Goal: Information Seeking & Learning: Learn about a topic

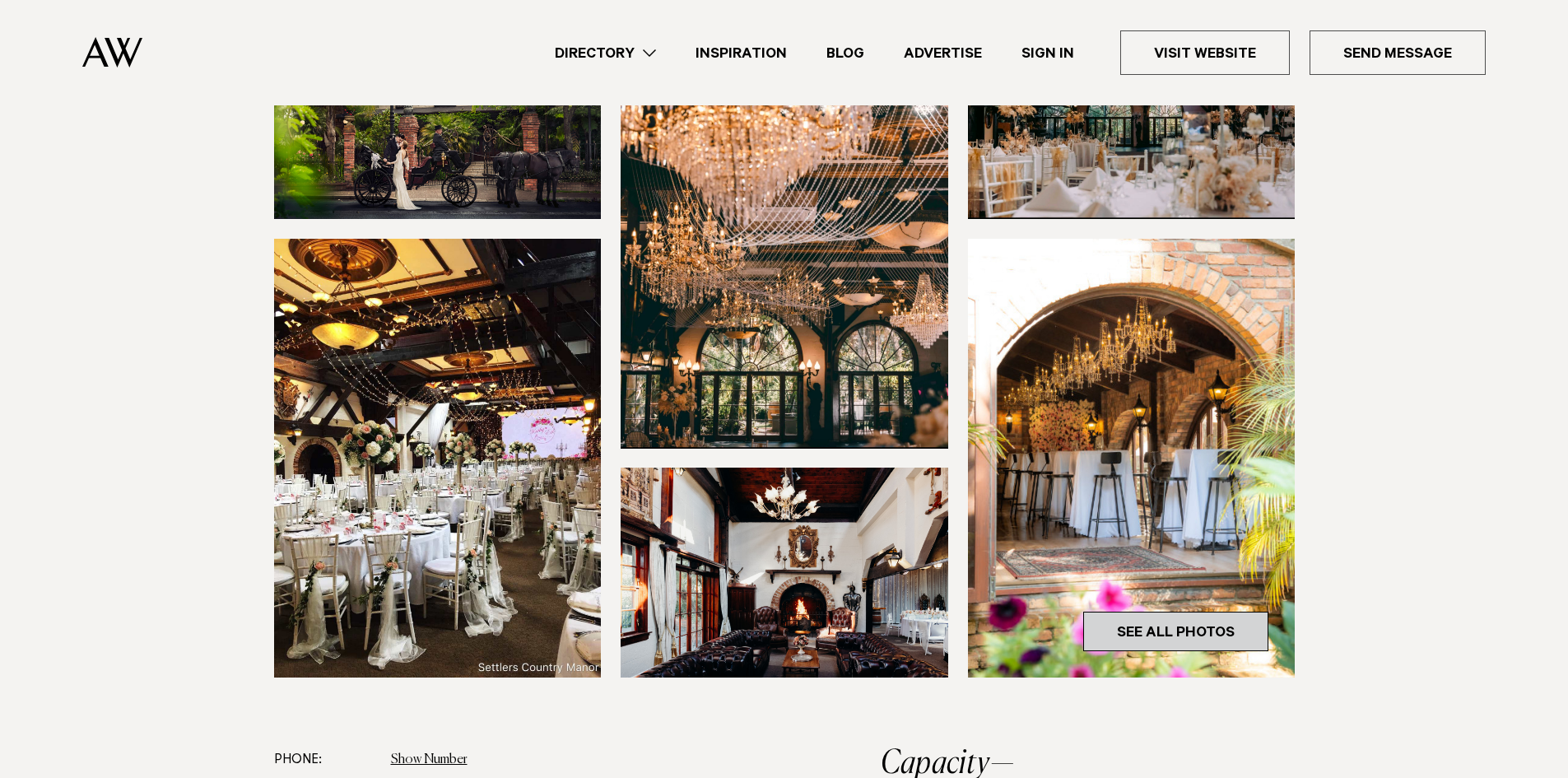
scroll to position [330, 0]
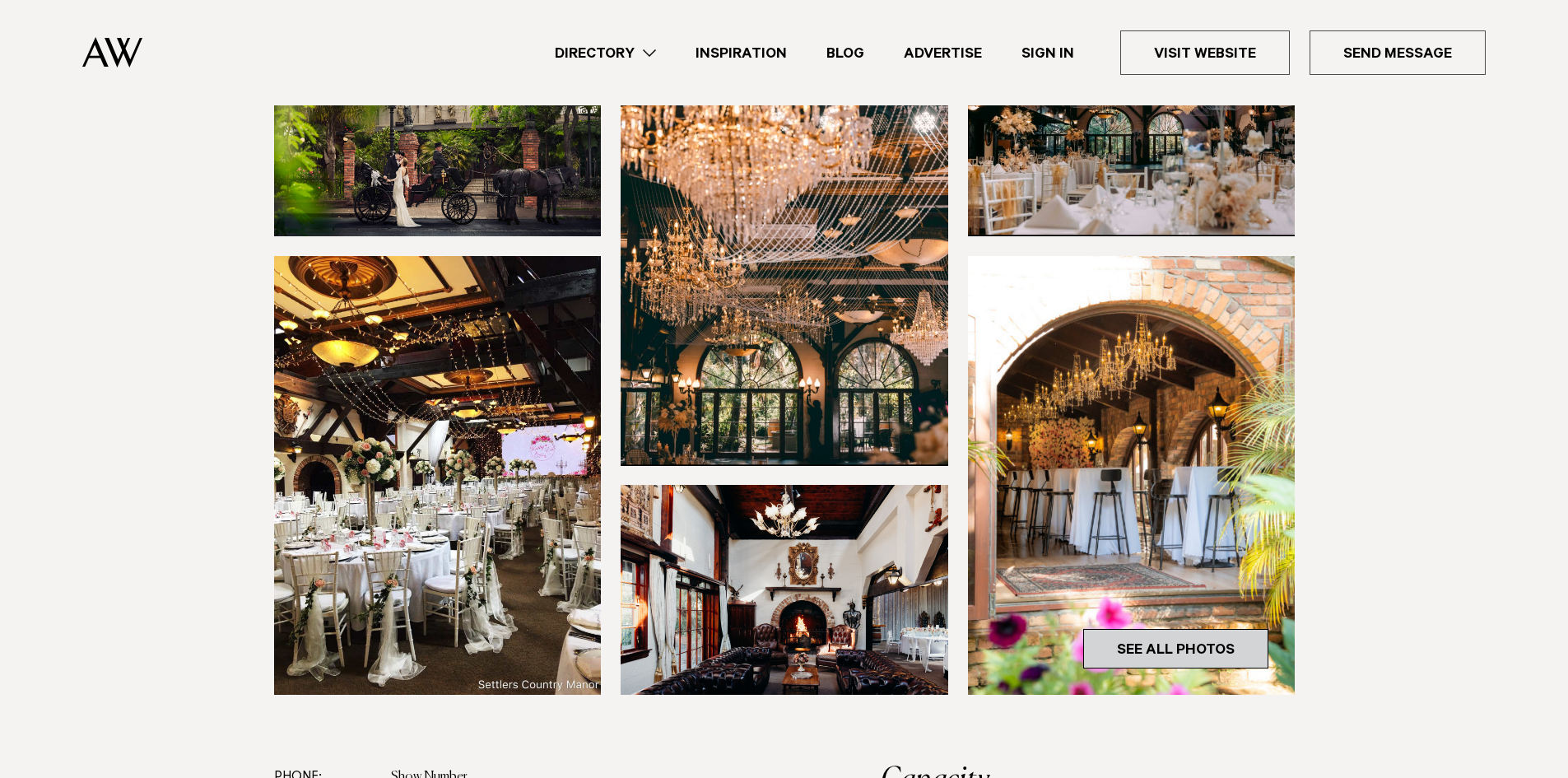
click at [1222, 629] on link "See All Photos" at bounding box center [1176, 648] width 186 height 40
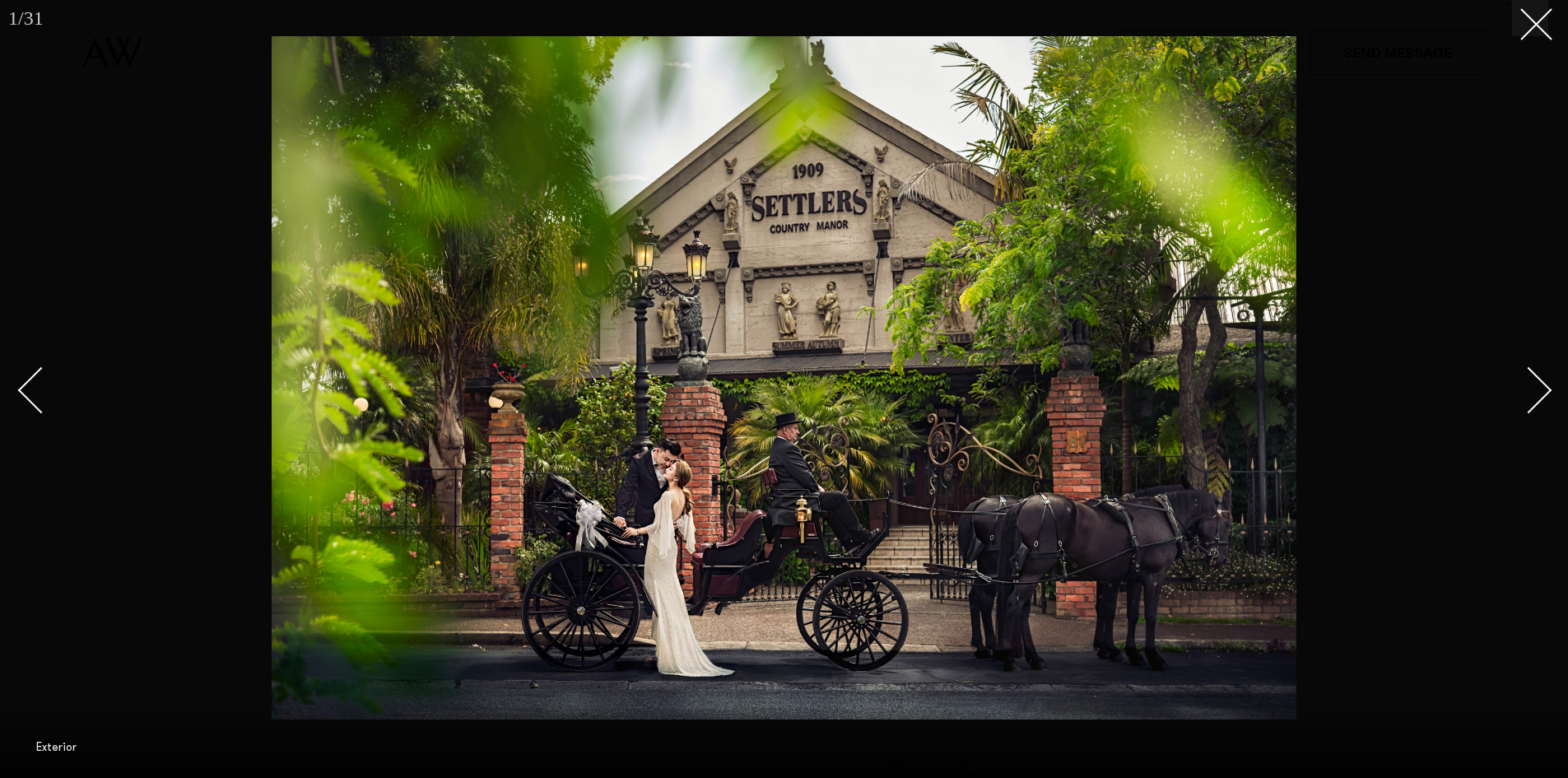
click at [1537, 388] on div "Next slide" at bounding box center [1529, 389] width 47 height 47
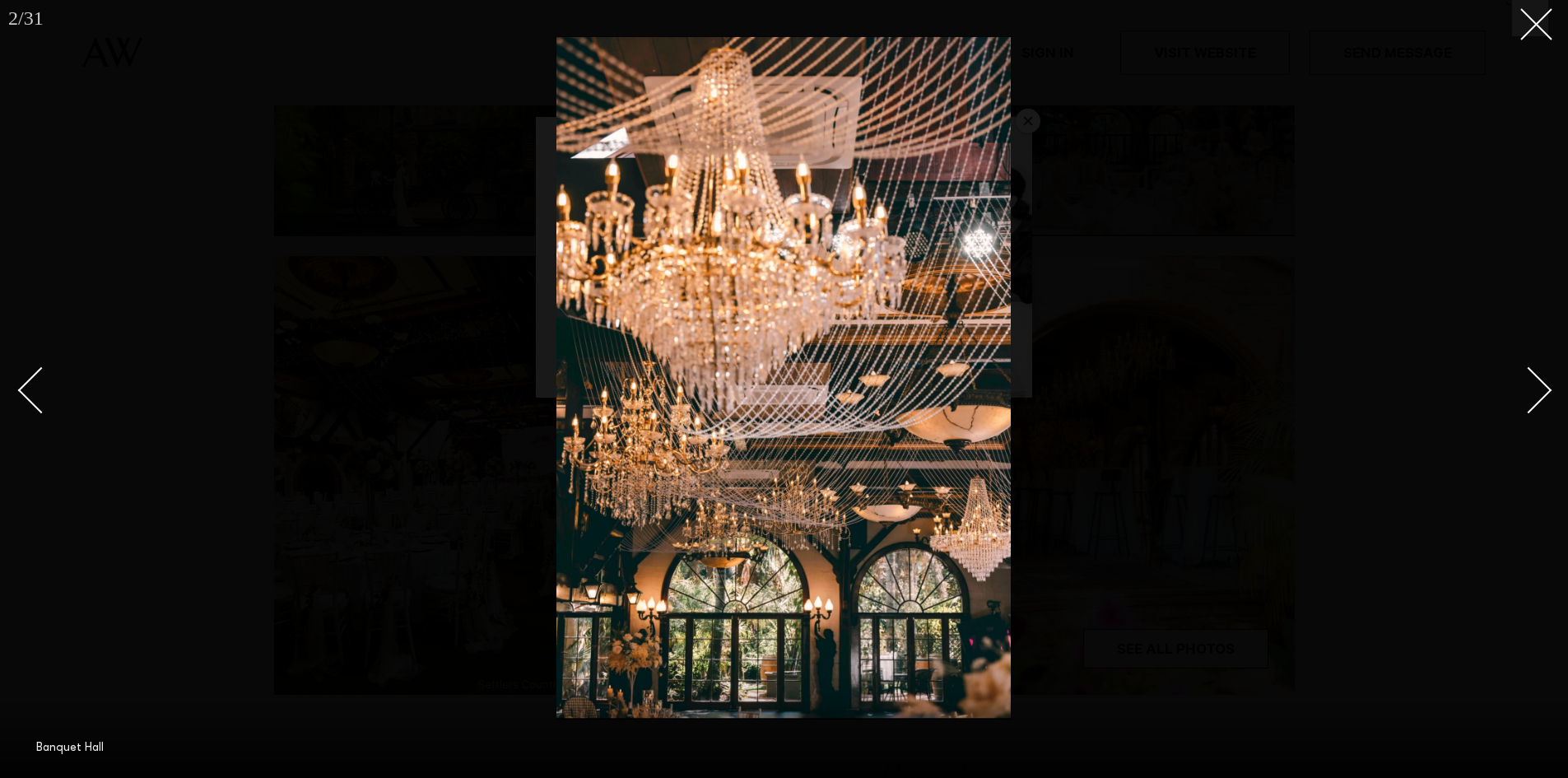
click at [1537, 388] on div "Next slide" at bounding box center [1529, 389] width 47 height 47
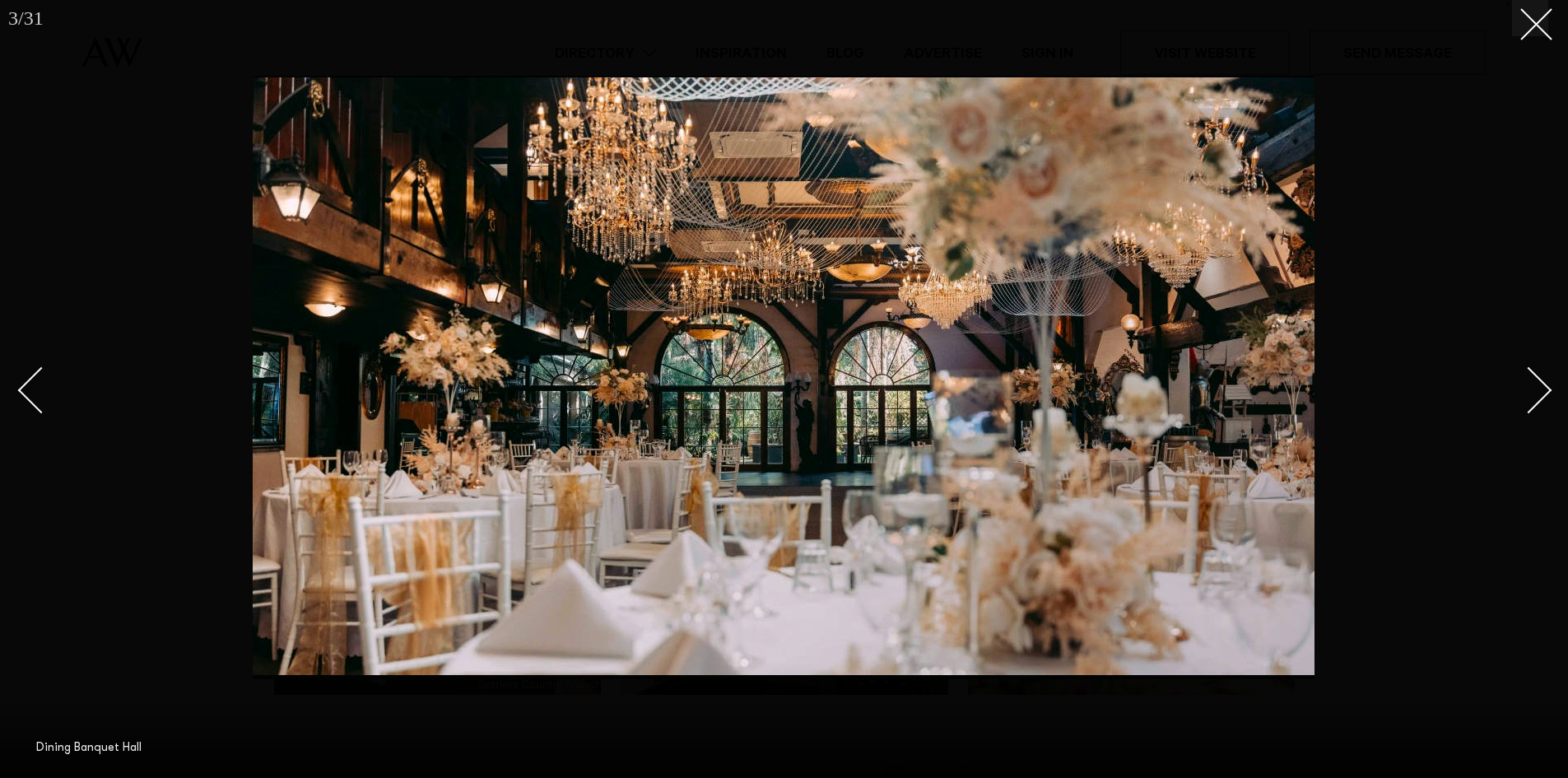
click at [1537, 388] on div "Next slide" at bounding box center [1529, 389] width 47 height 47
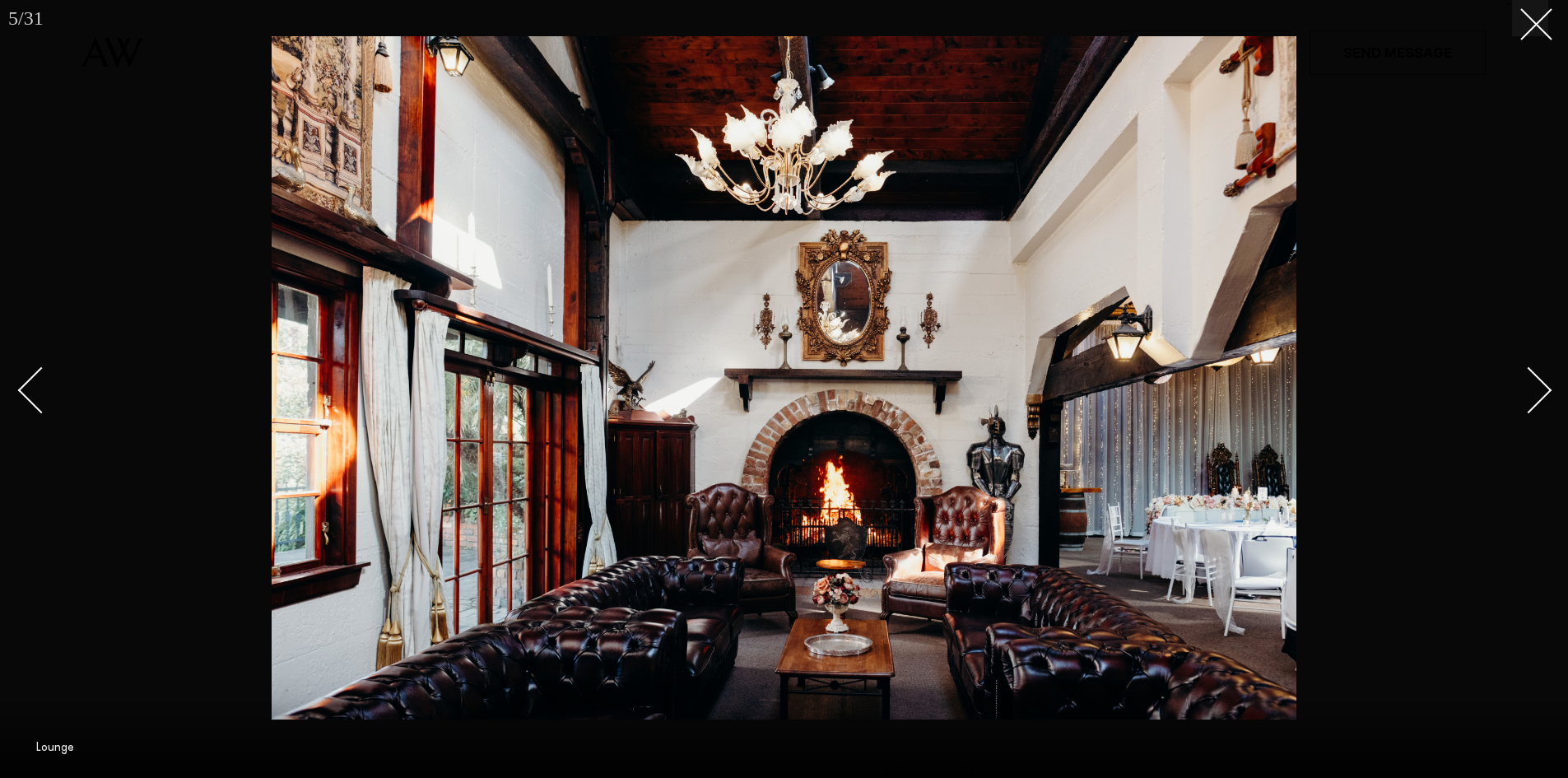
click at [1537, 388] on div "Next slide" at bounding box center [1529, 389] width 47 height 47
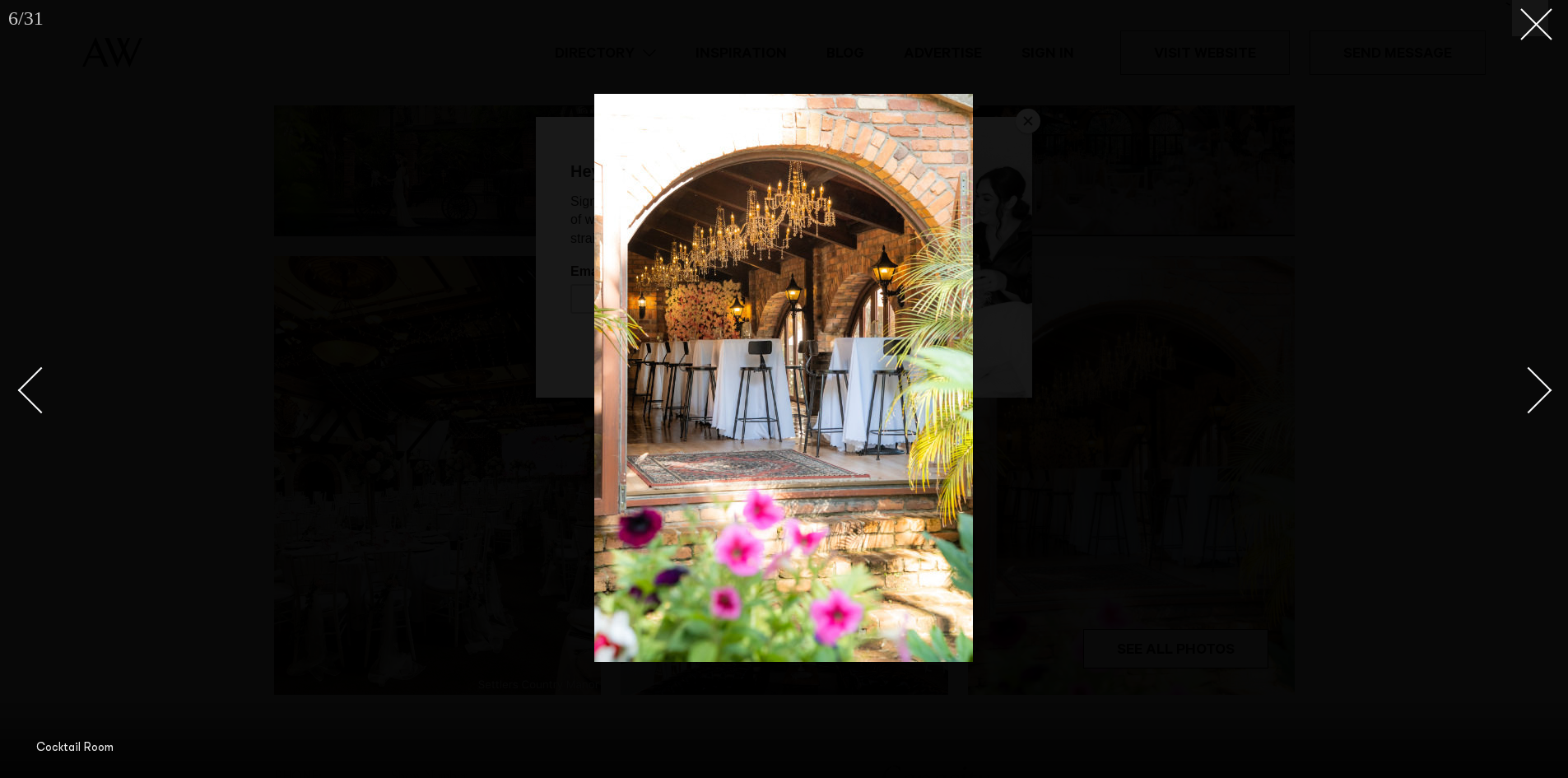
click at [1537, 388] on div "Next slide" at bounding box center [1529, 389] width 47 height 47
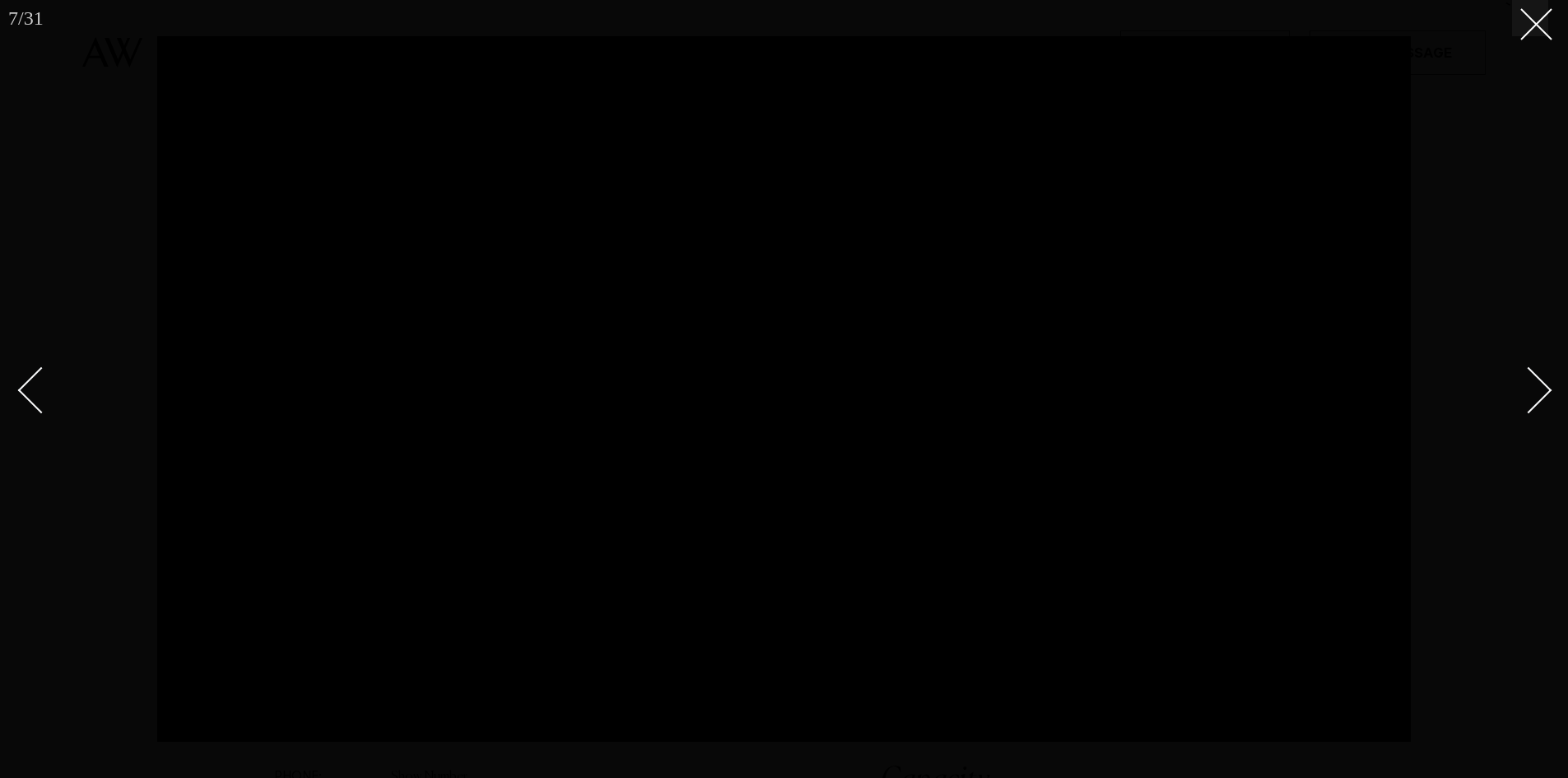
click at [1533, 387] on div "Next slide" at bounding box center [1529, 389] width 47 height 47
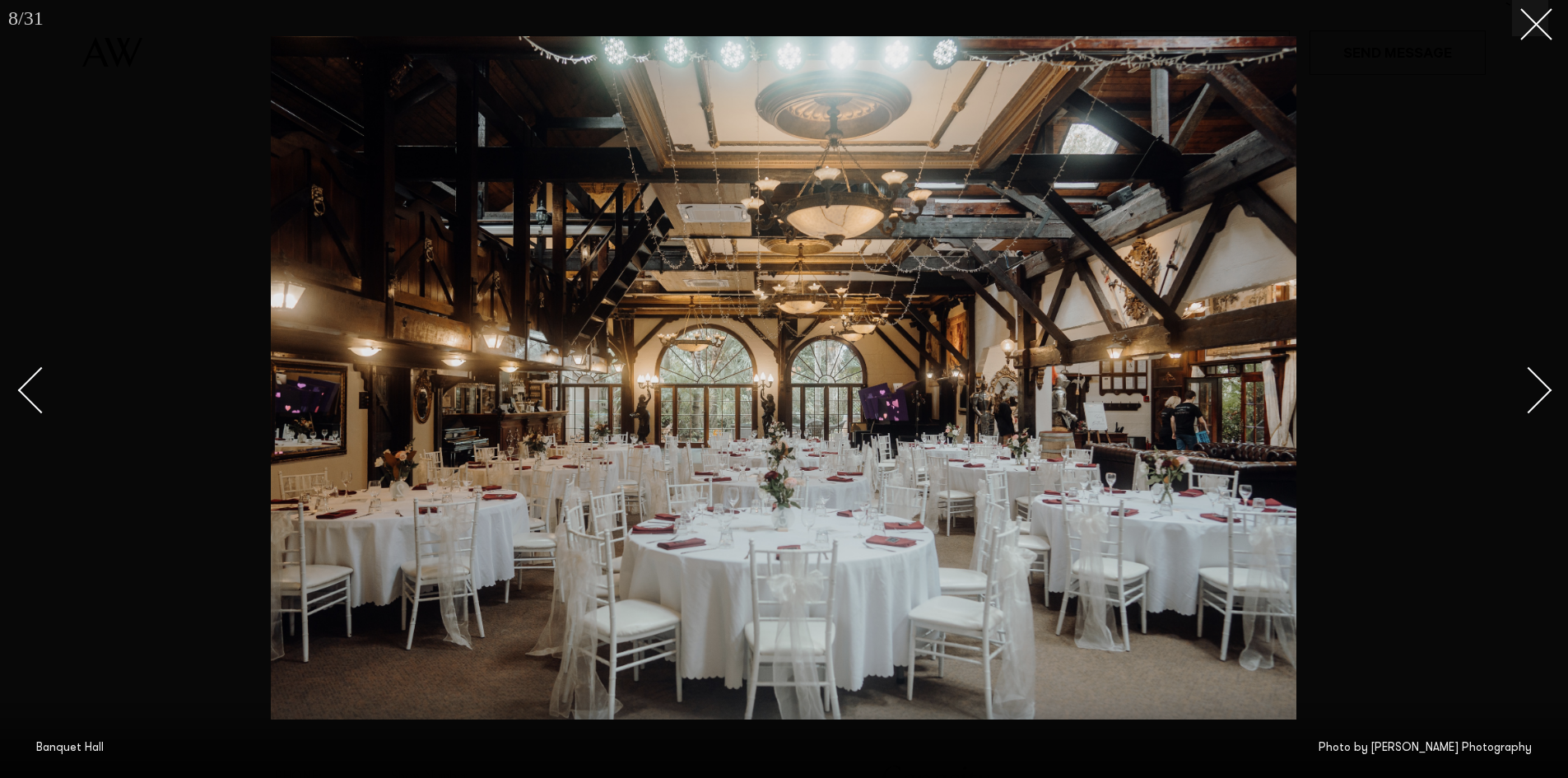
click at [1533, 387] on div "Next slide" at bounding box center [1529, 389] width 47 height 47
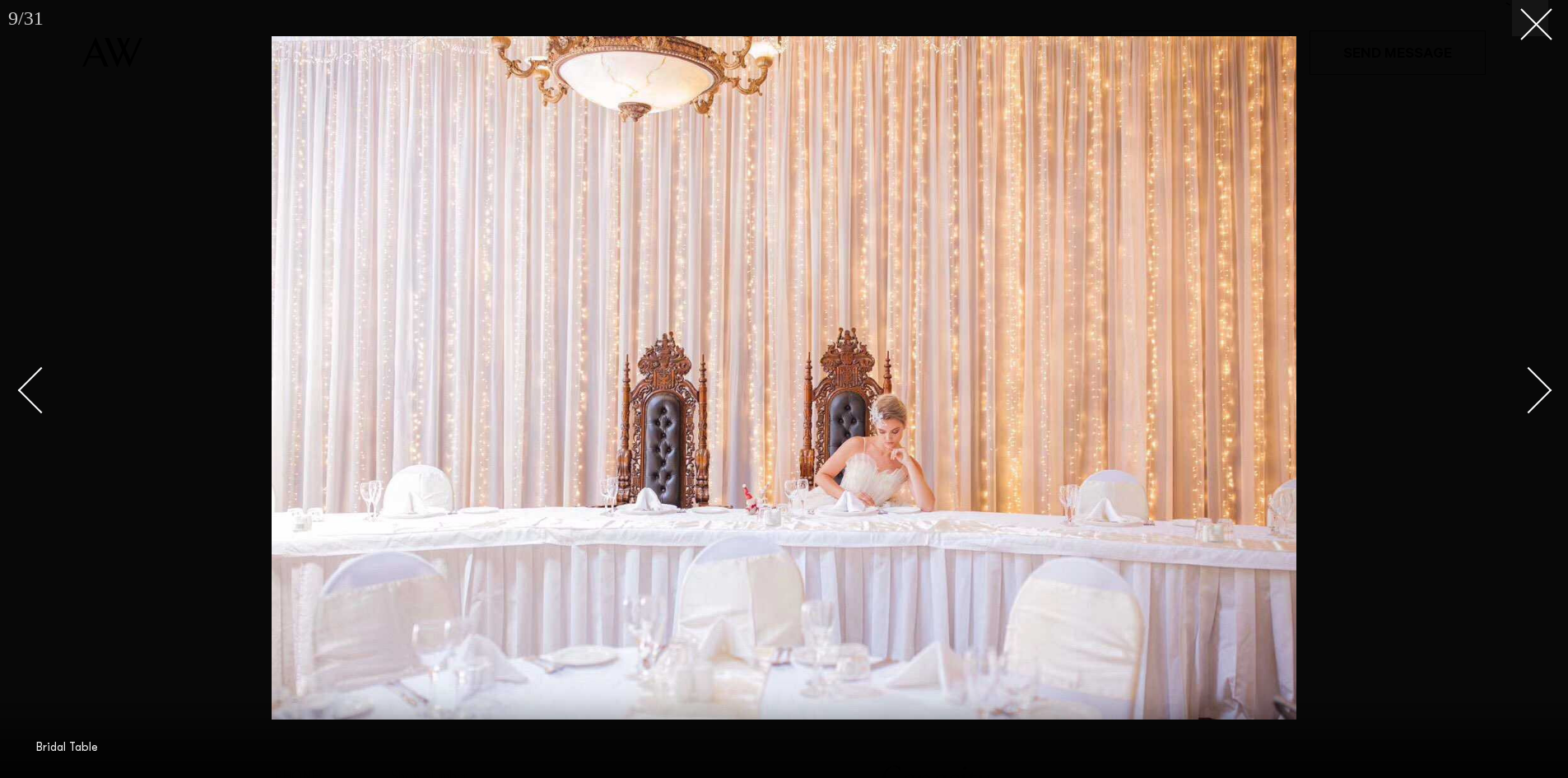
click at [1533, 387] on div "Next slide" at bounding box center [1529, 389] width 47 height 47
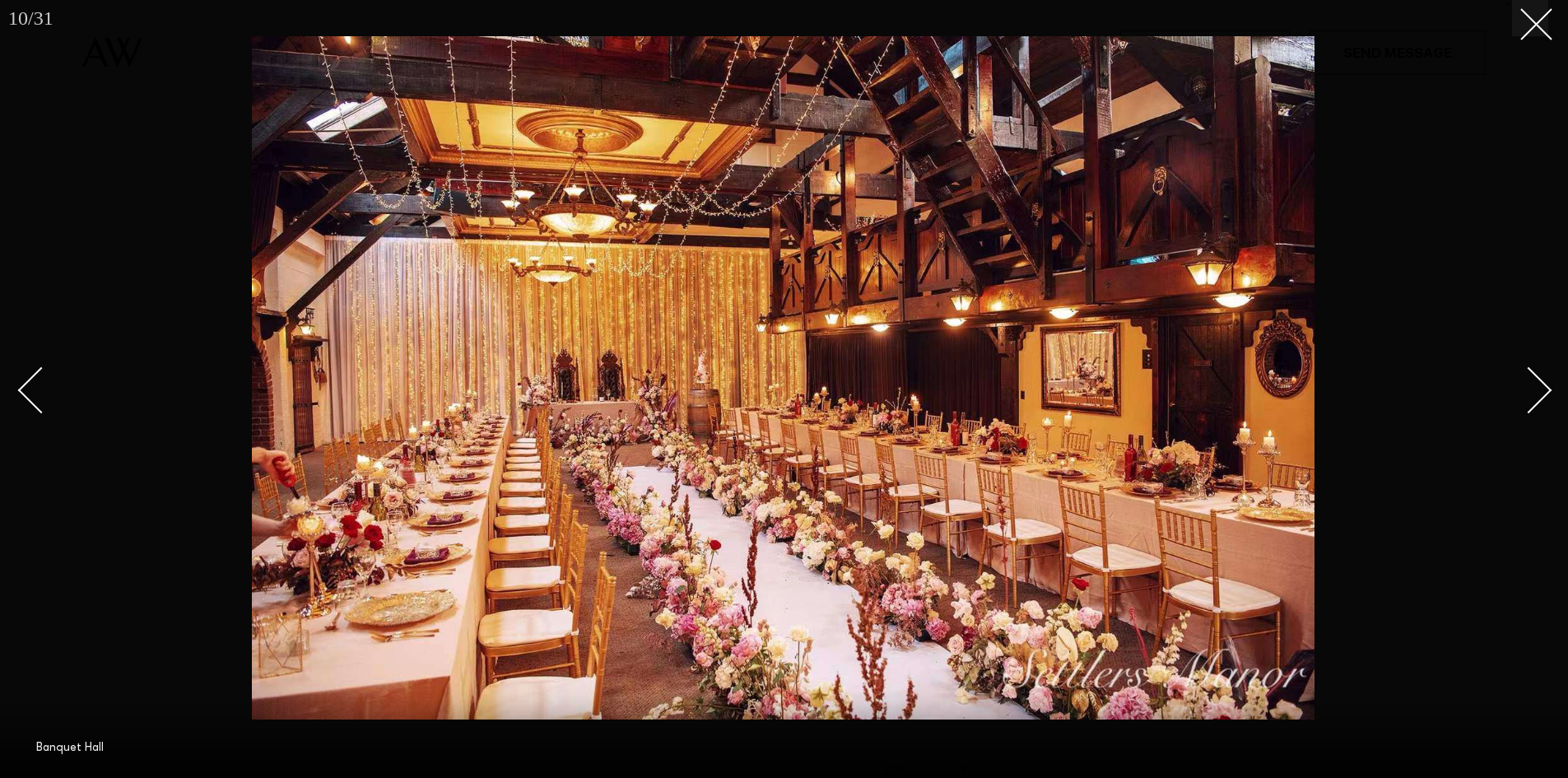
click at [1533, 387] on div "Next slide" at bounding box center [1529, 389] width 47 height 47
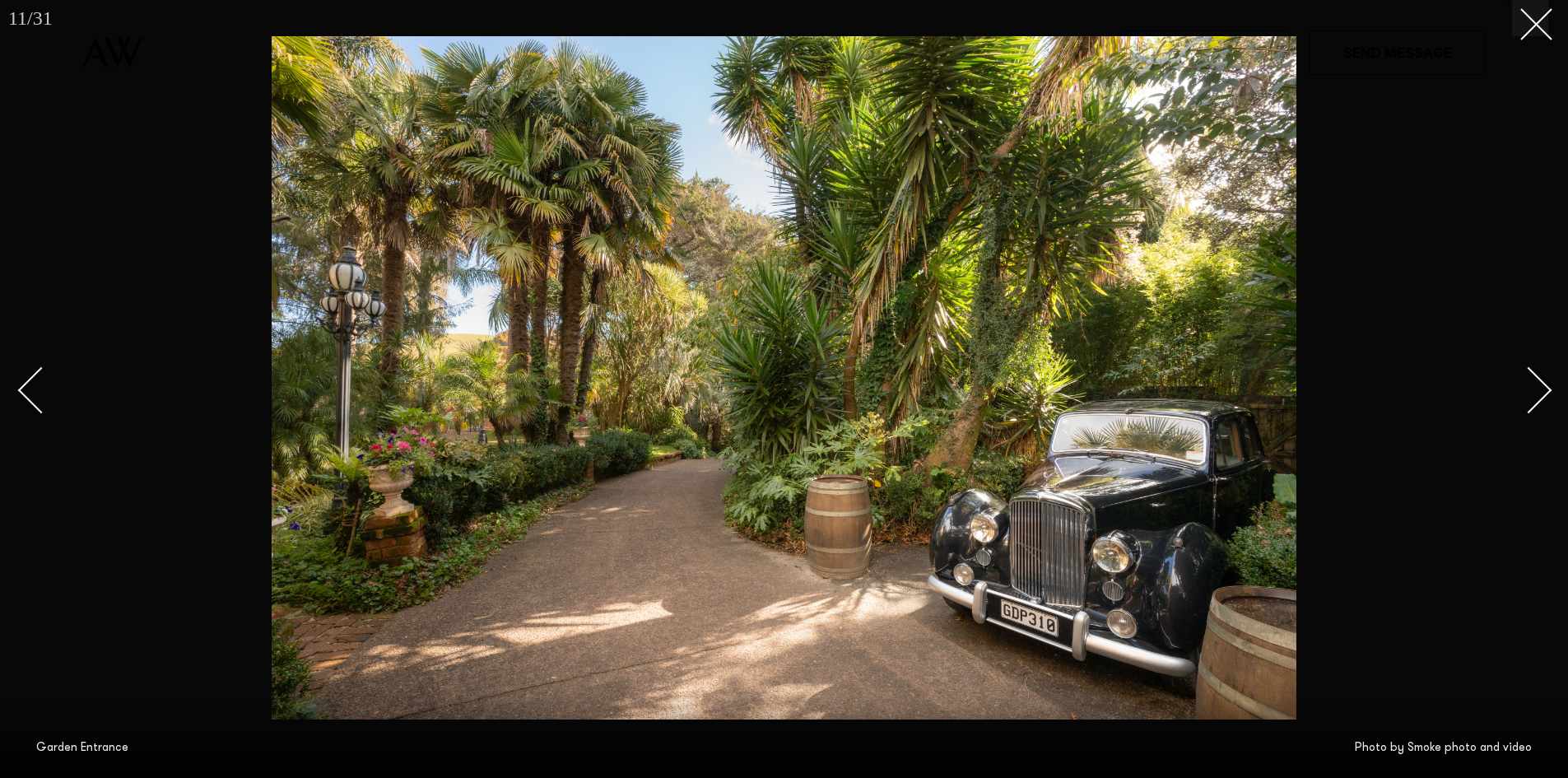
click at [1533, 384] on div "Next slide" at bounding box center [1529, 389] width 47 height 47
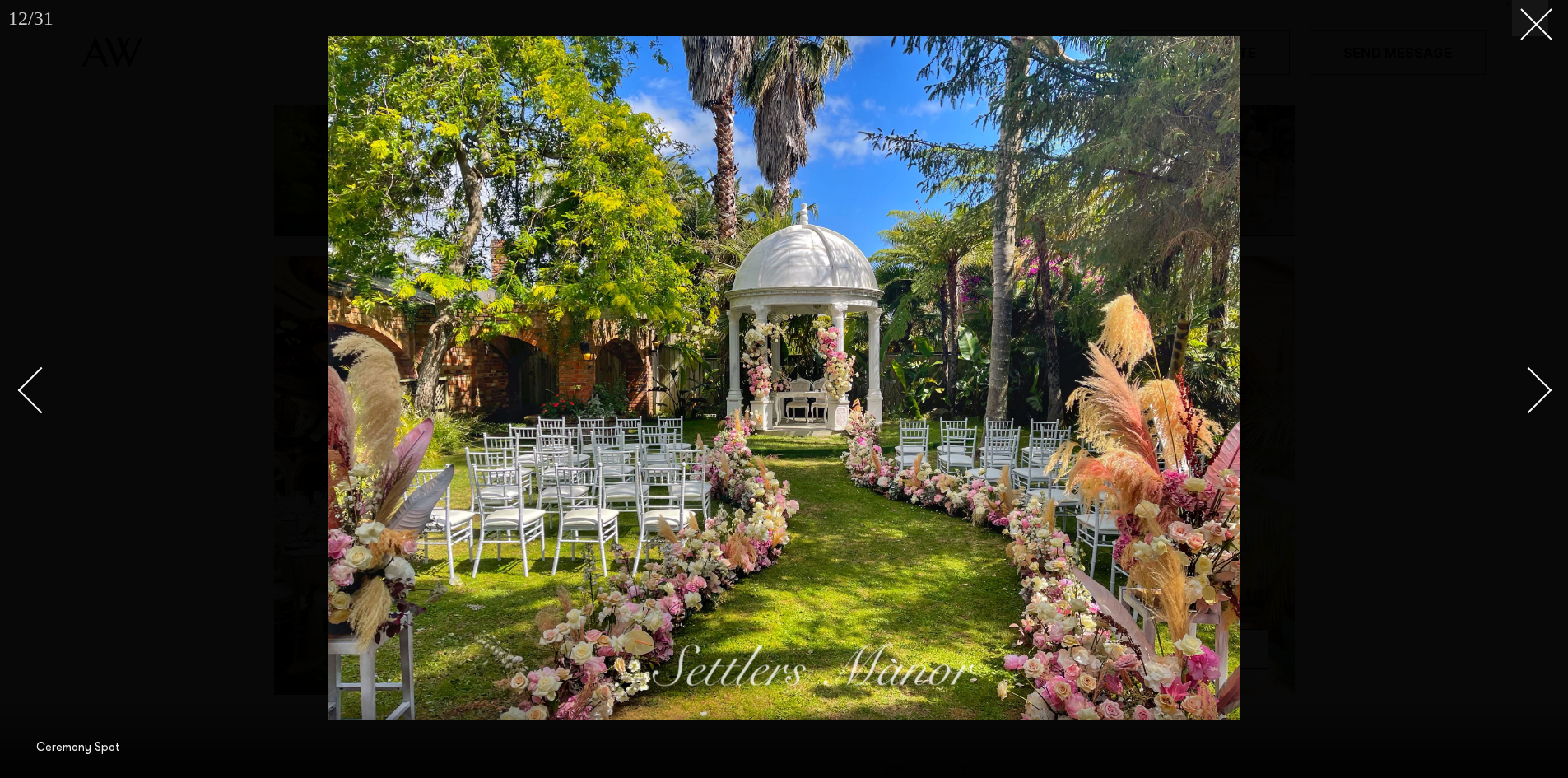
click at [1533, 384] on div "Next slide" at bounding box center [1529, 389] width 47 height 47
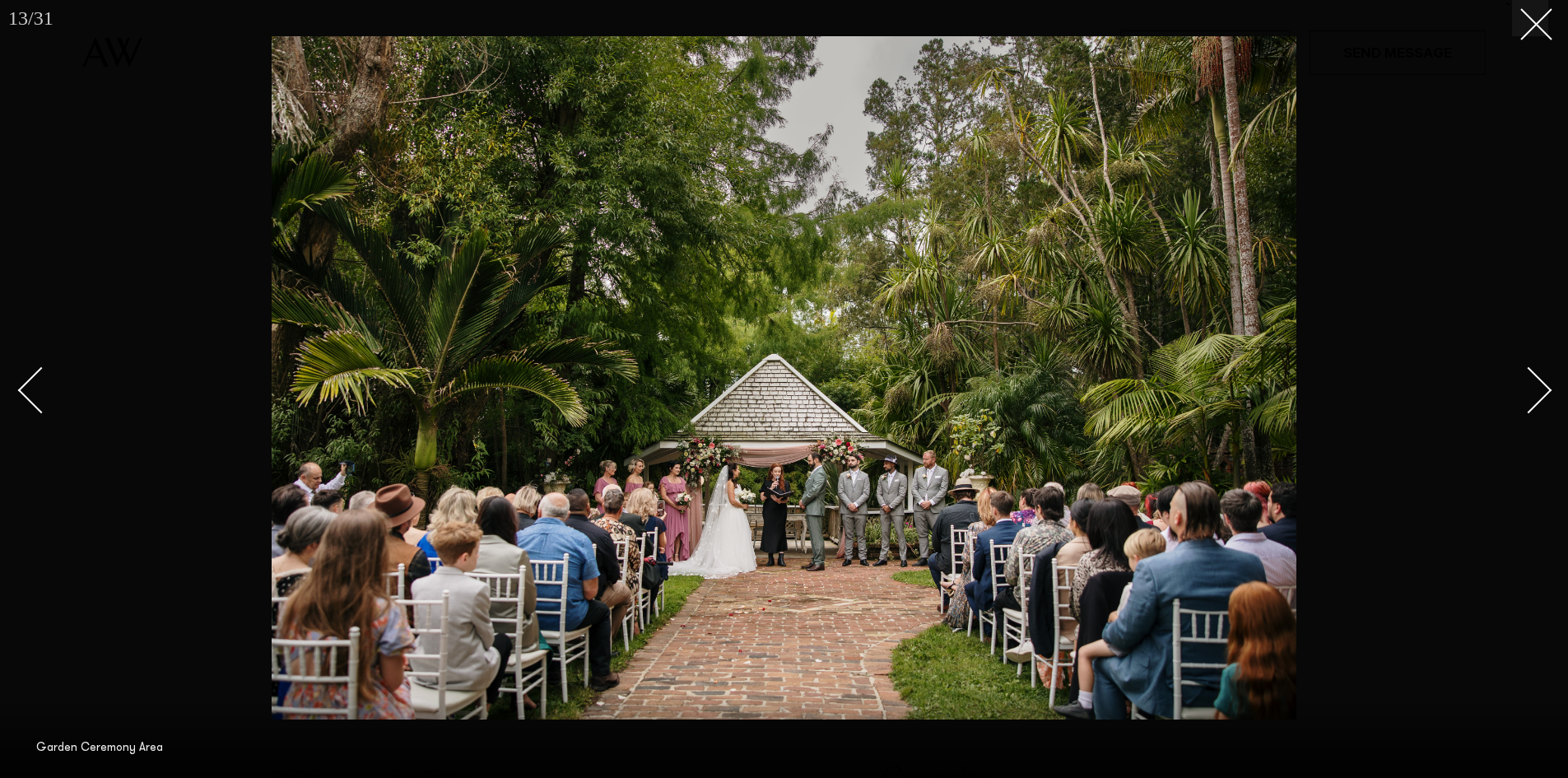
click at [46, 370] on link at bounding box center [48, 389] width 58 height 82
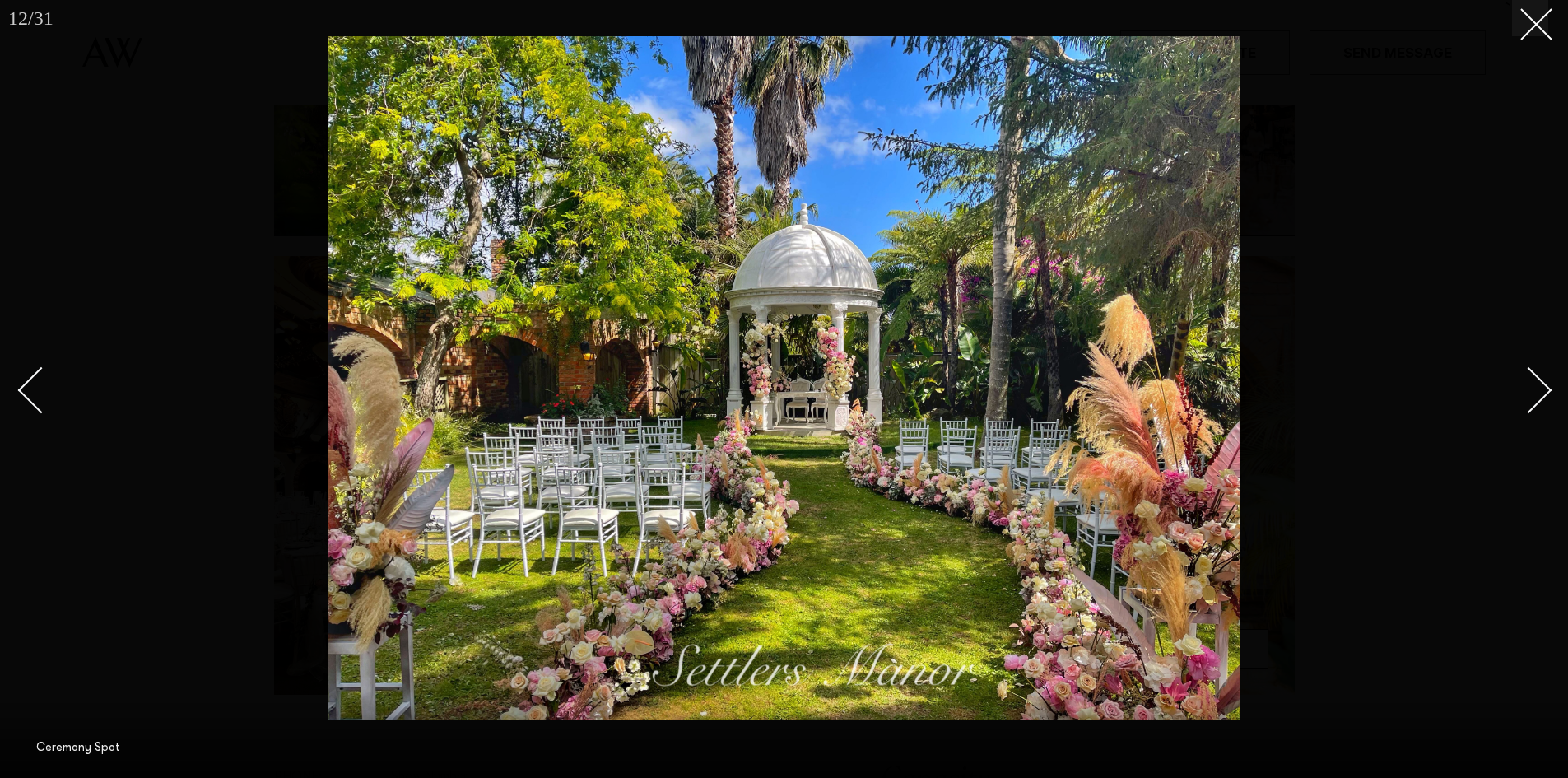
click at [1544, 379] on link at bounding box center [1520, 389] width 58 height 82
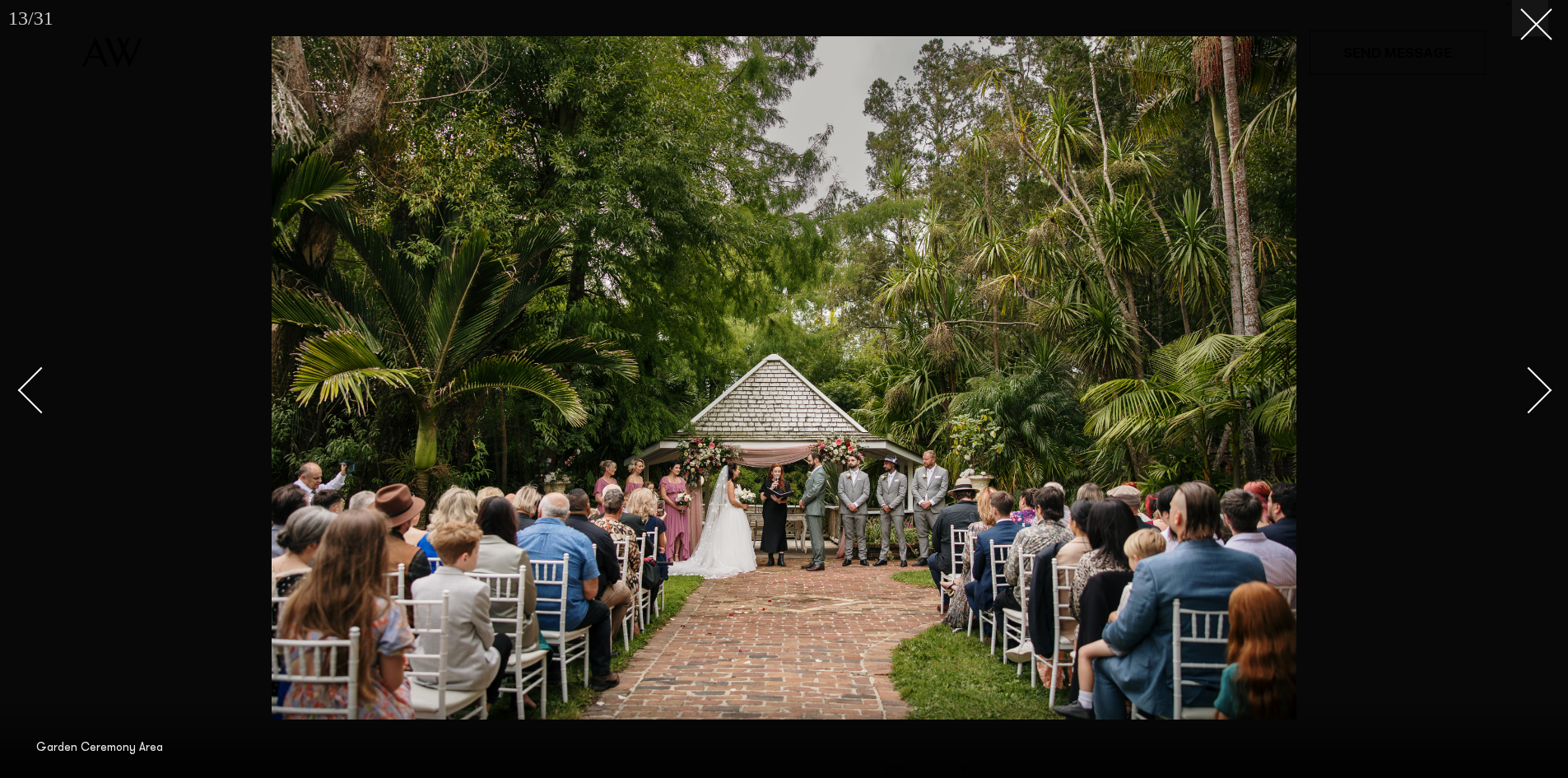
click at [1547, 379] on link at bounding box center [1520, 389] width 58 height 82
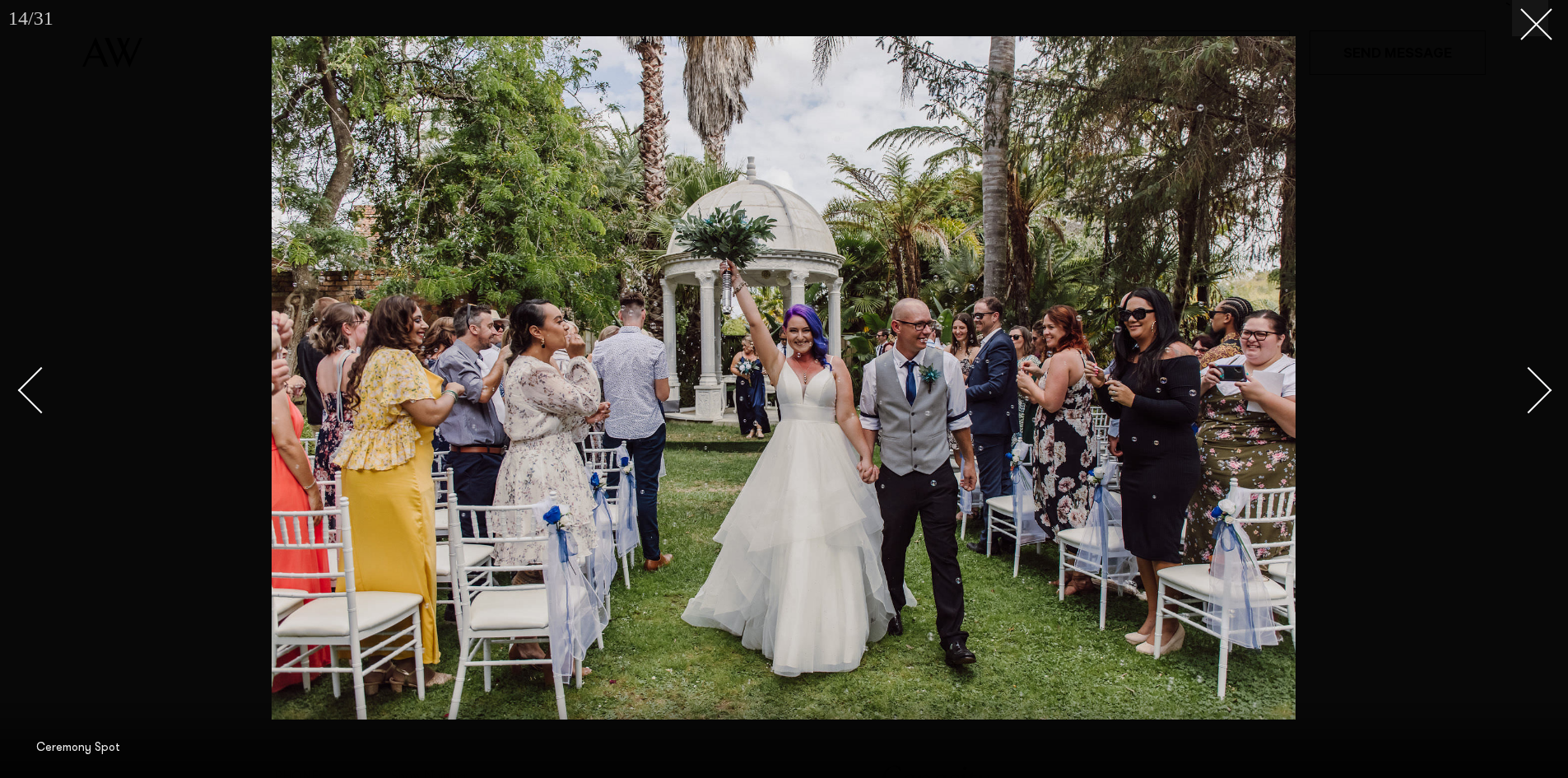
click at [1547, 379] on link at bounding box center [1520, 389] width 58 height 82
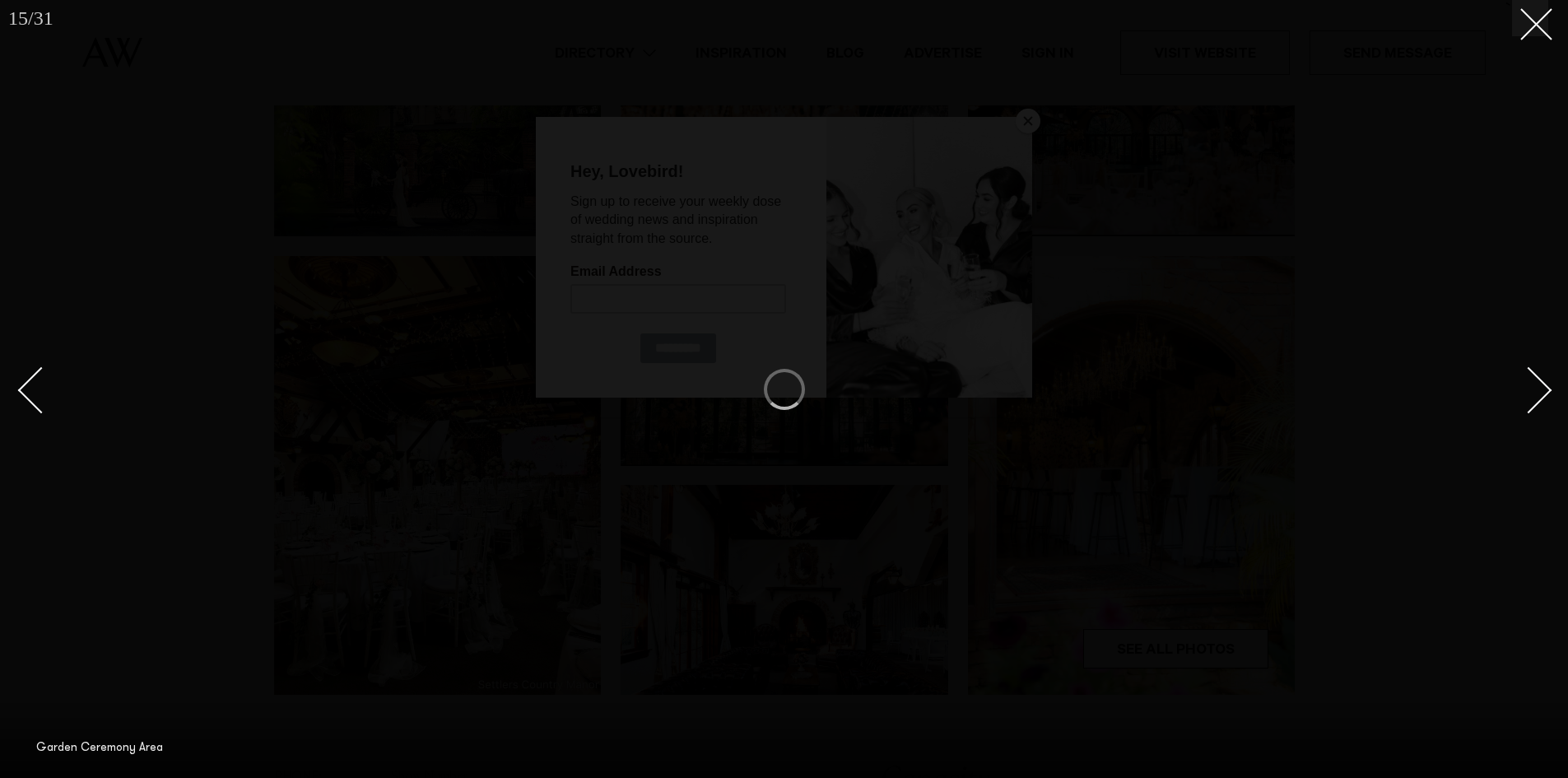
click at [1543, 397] on div "Next slide" at bounding box center [1529, 389] width 47 height 47
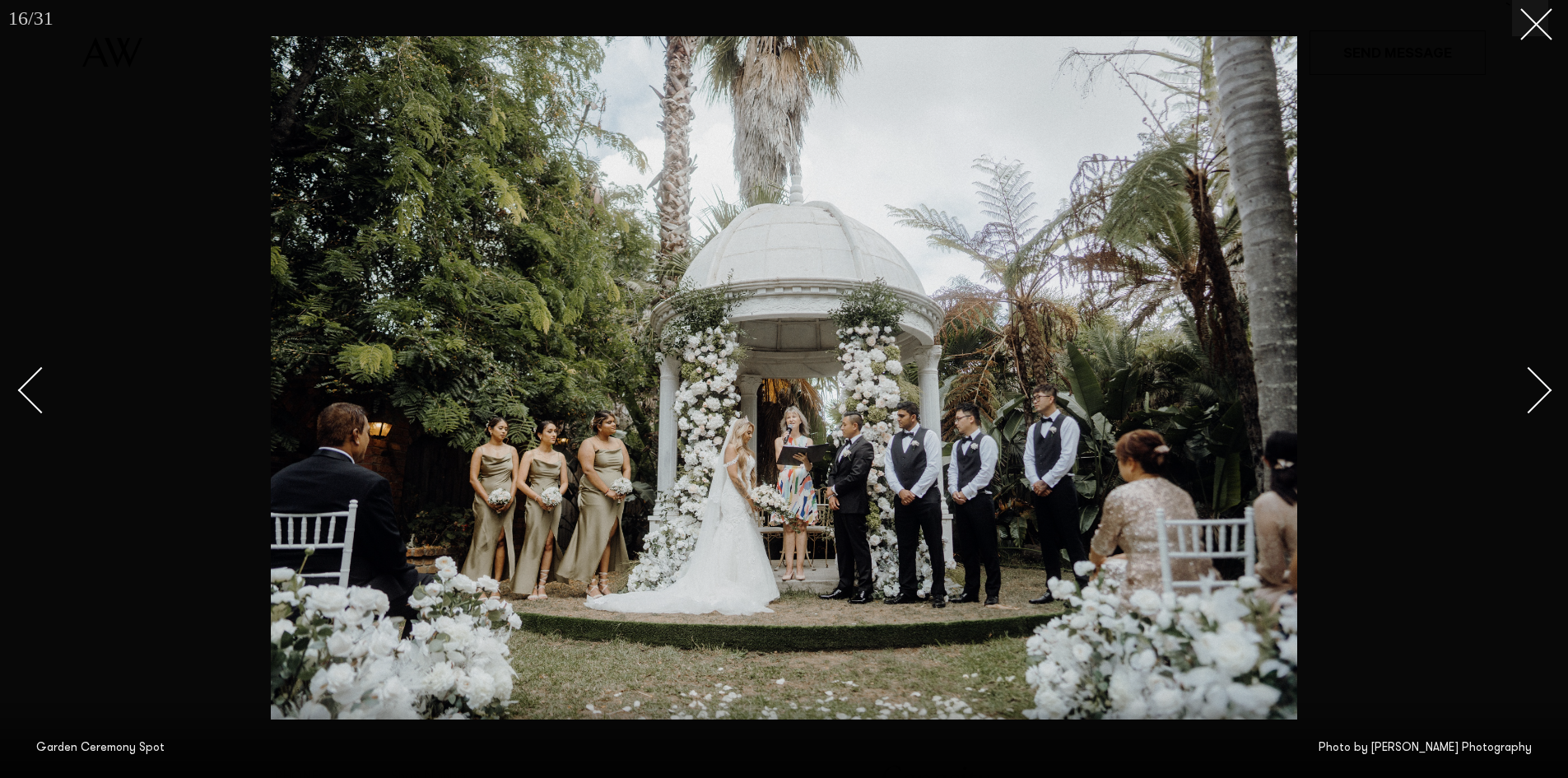
click at [1543, 397] on div "Next slide" at bounding box center [1529, 389] width 47 height 47
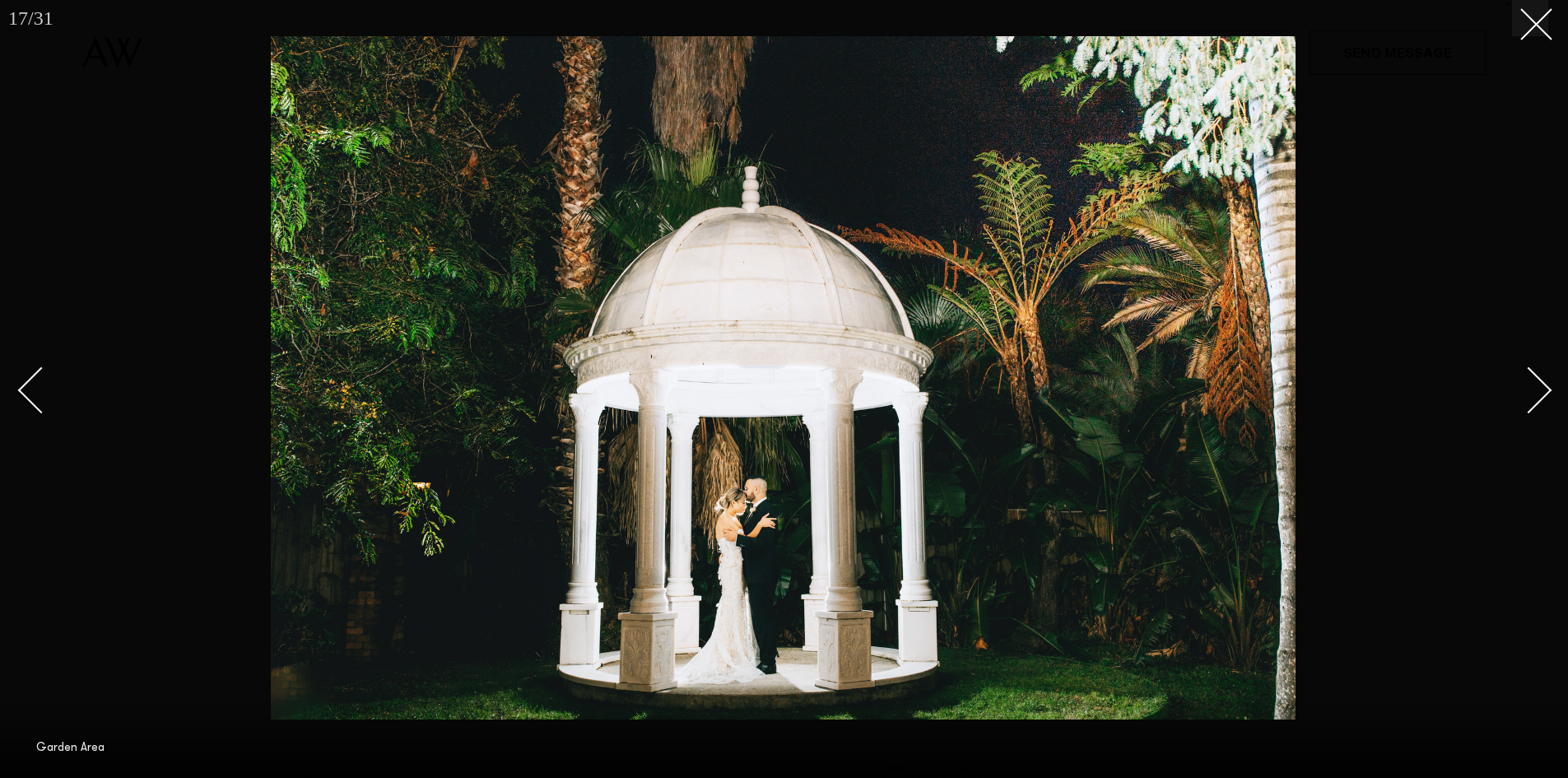
click at [1543, 397] on div "Next slide" at bounding box center [1529, 389] width 47 height 47
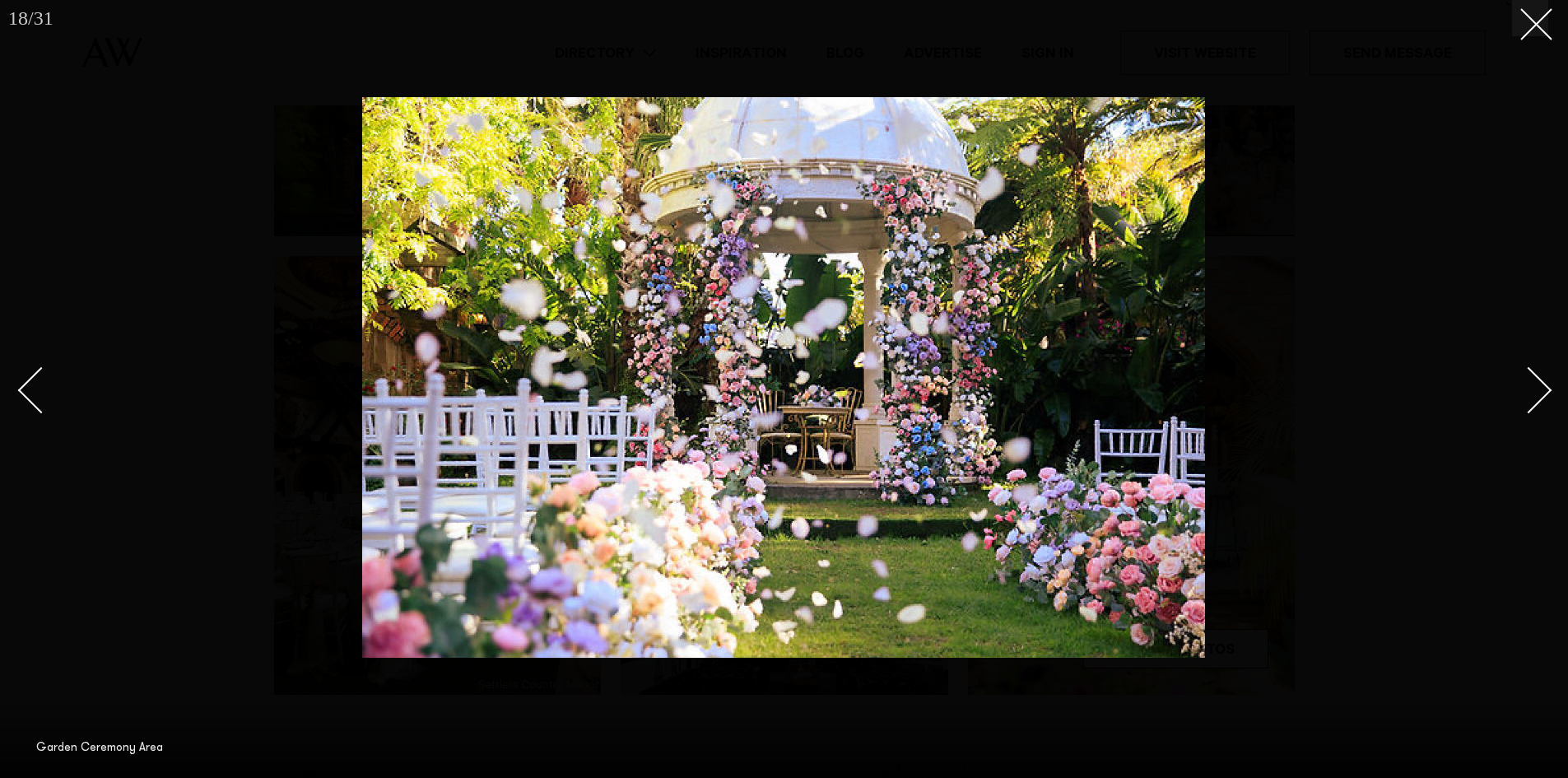
click at [1545, 398] on link at bounding box center [1520, 389] width 58 height 82
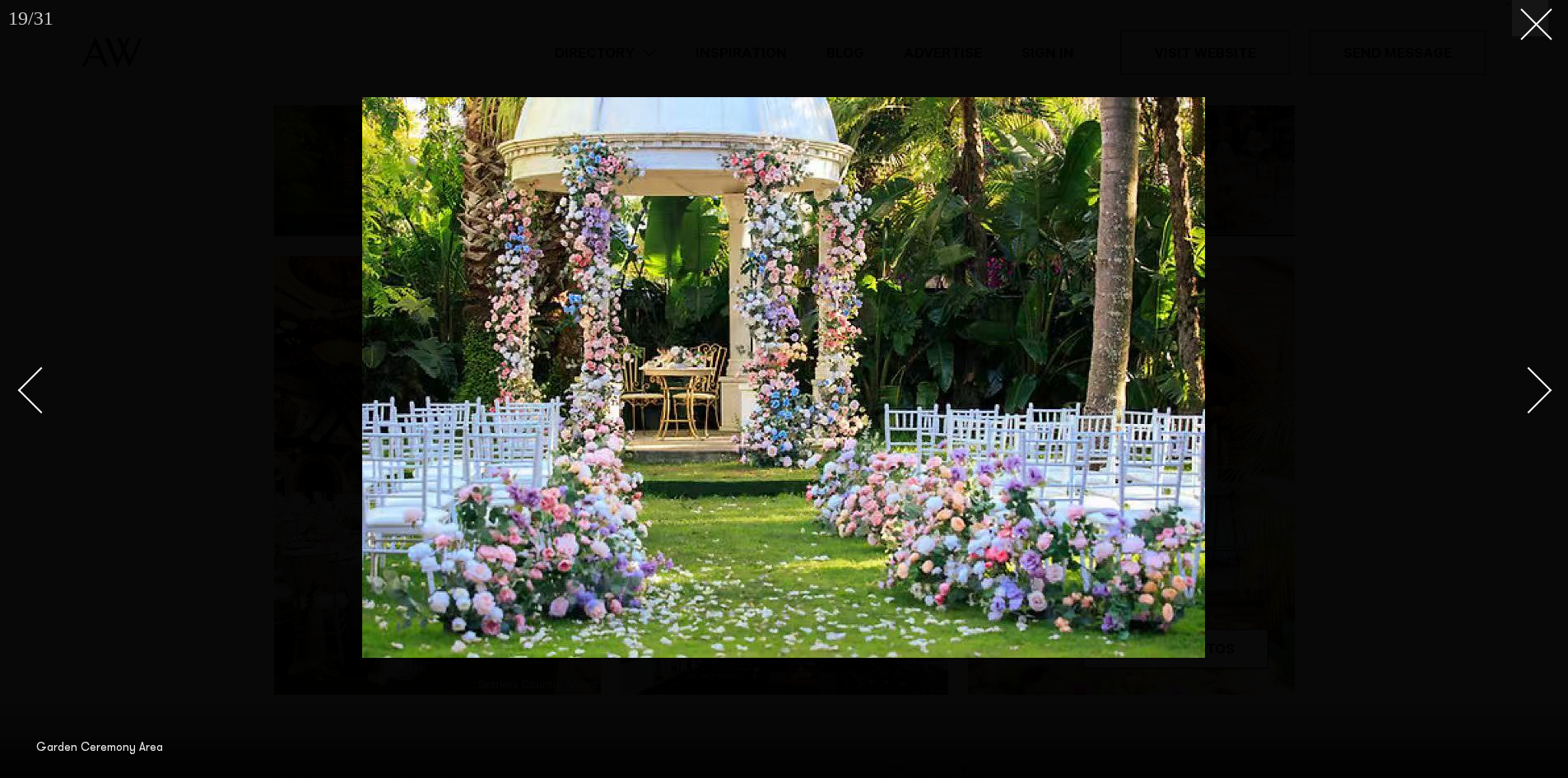
click at [1545, 398] on link at bounding box center [1520, 389] width 58 height 82
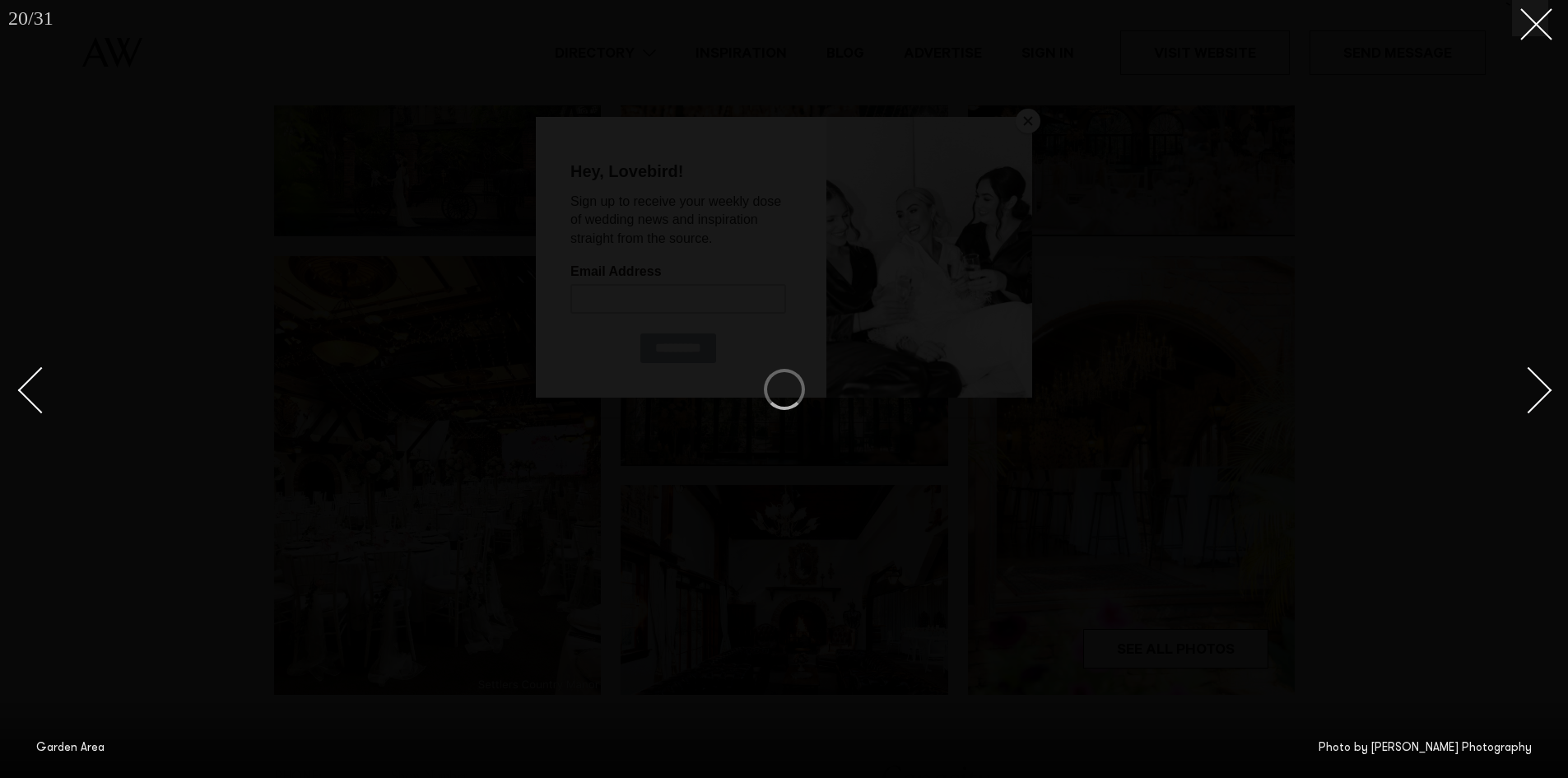
click at [1545, 398] on link at bounding box center [1520, 389] width 58 height 82
click at [1545, 33] on line at bounding box center [1537, 25] width 31 height 31
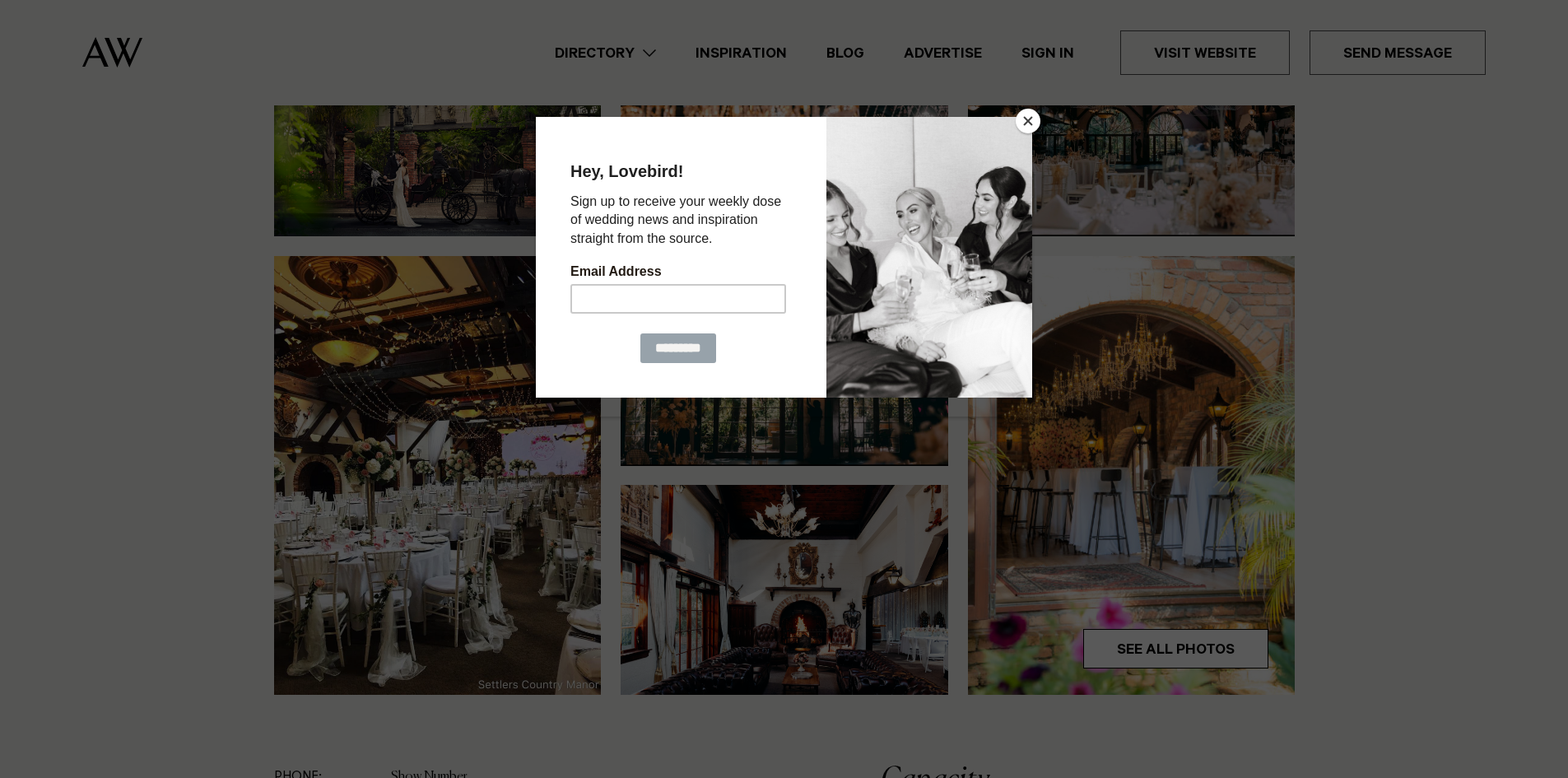
click at [1030, 122] on button "Close" at bounding box center [1028, 120] width 25 height 25
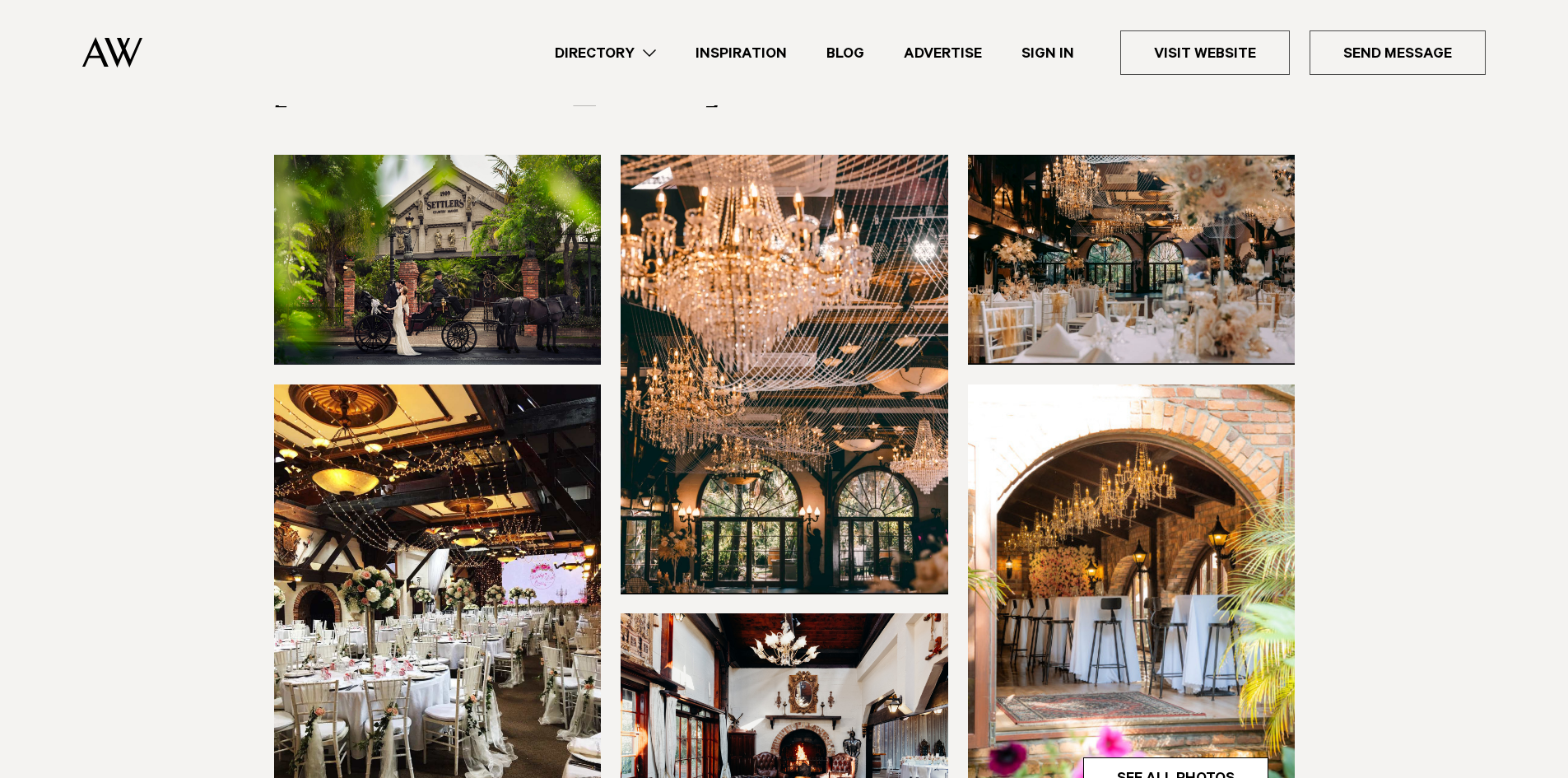
scroll to position [247, 0]
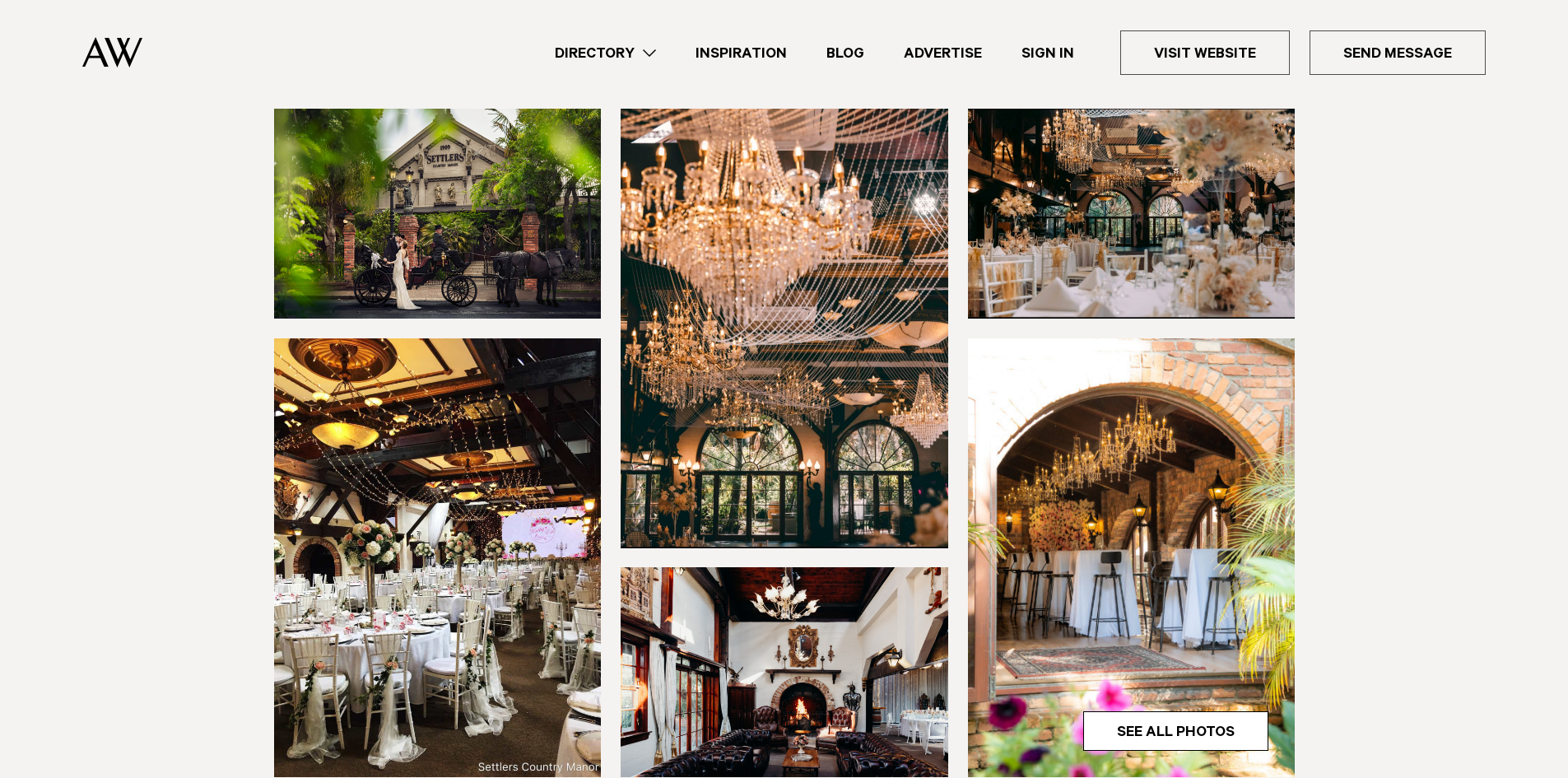
click at [807, 394] on img at bounding box center [784, 328] width 328 height 439
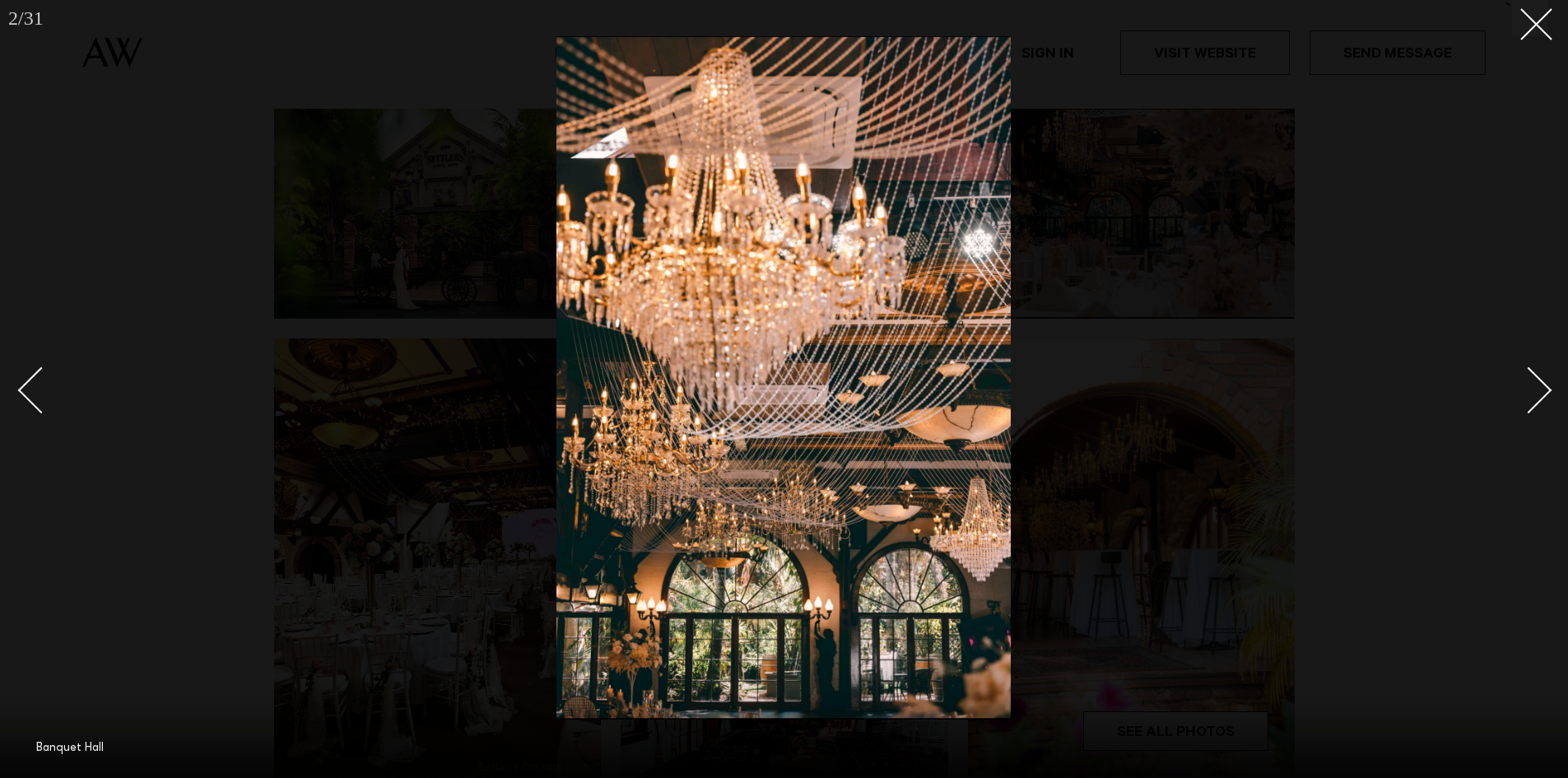
click at [238, 436] on div at bounding box center [784, 389] width 1568 height 778
